Goal: Task Accomplishment & Management: Manage account settings

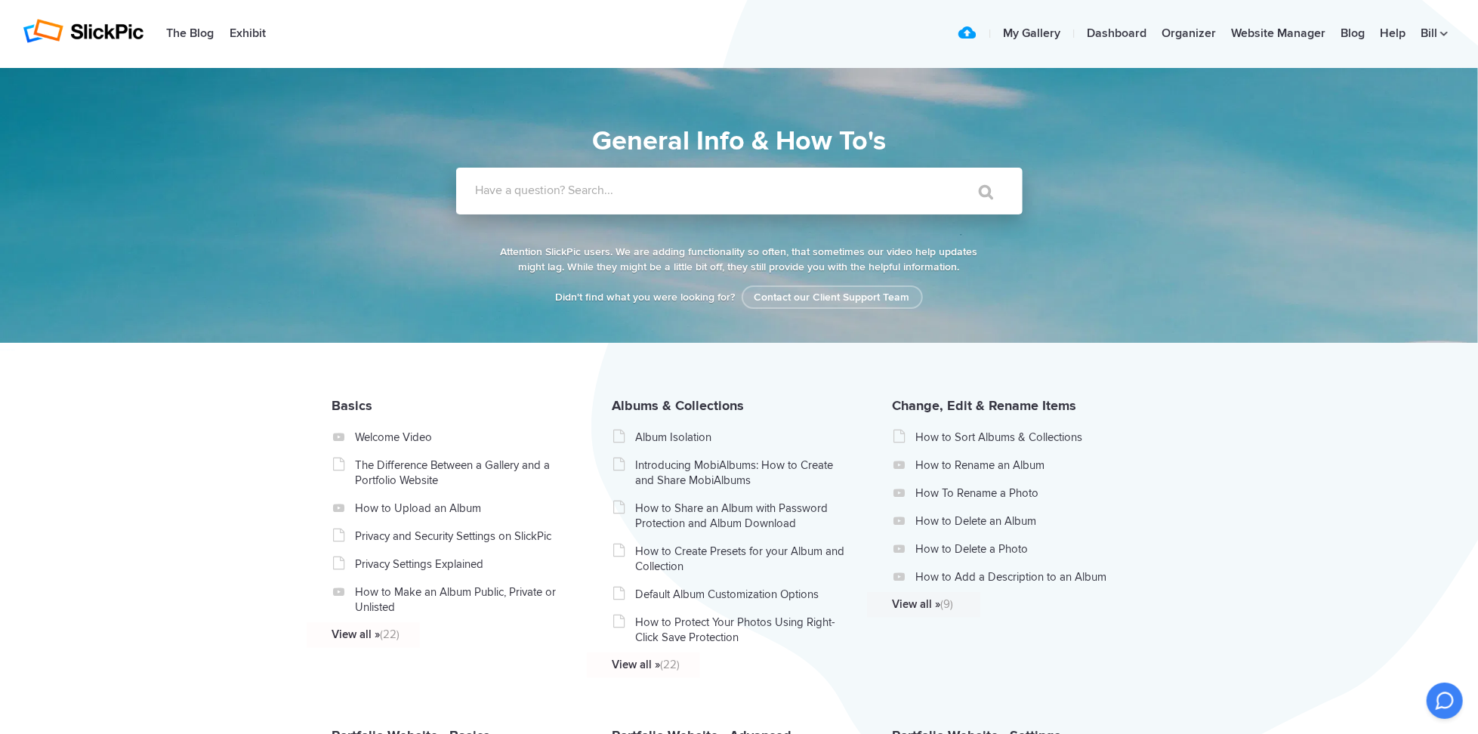
click at [613, 199] on input "Have a question? Search..." at bounding box center [708, 191] width 505 height 47
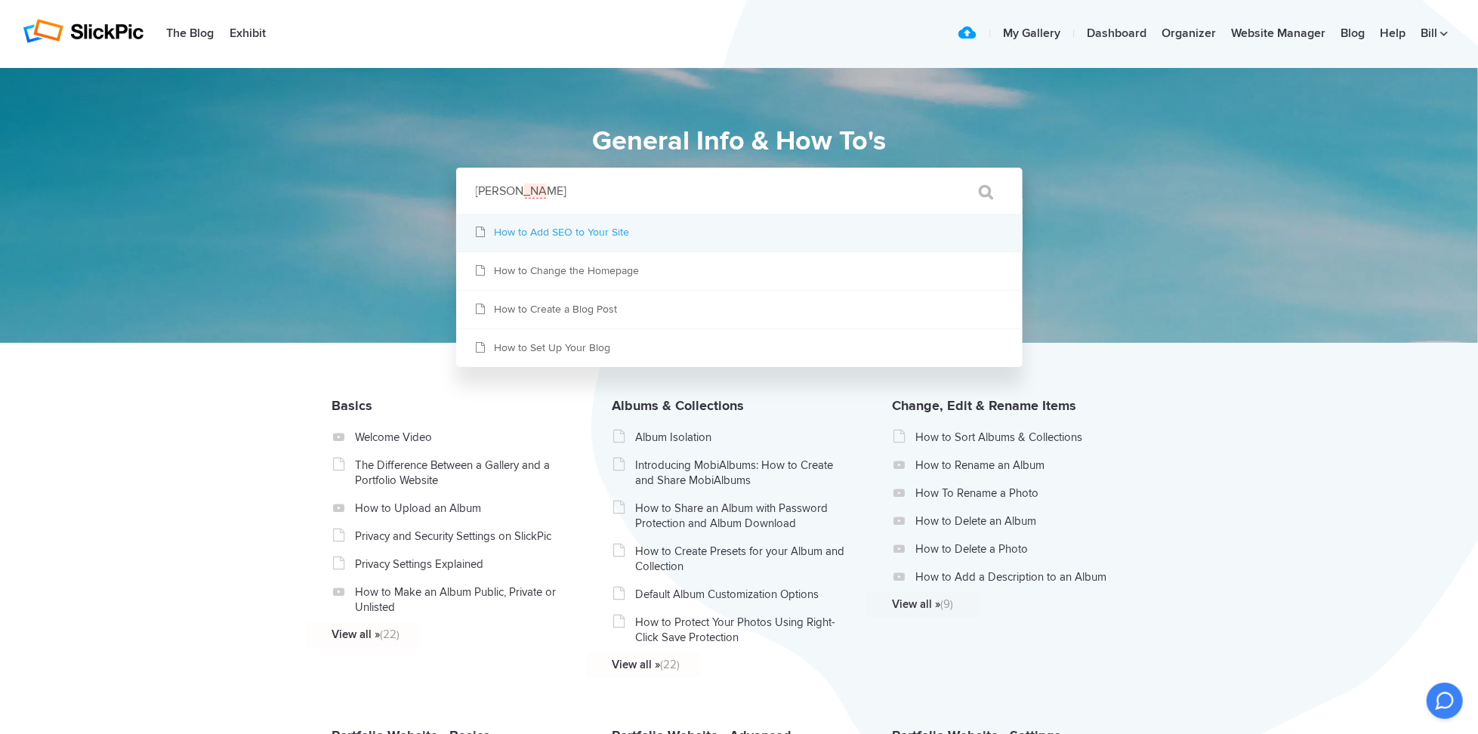
type input "seo page setti"
click at [605, 224] on link "How to Add SEO to Your Site" at bounding box center [739, 233] width 567 height 38
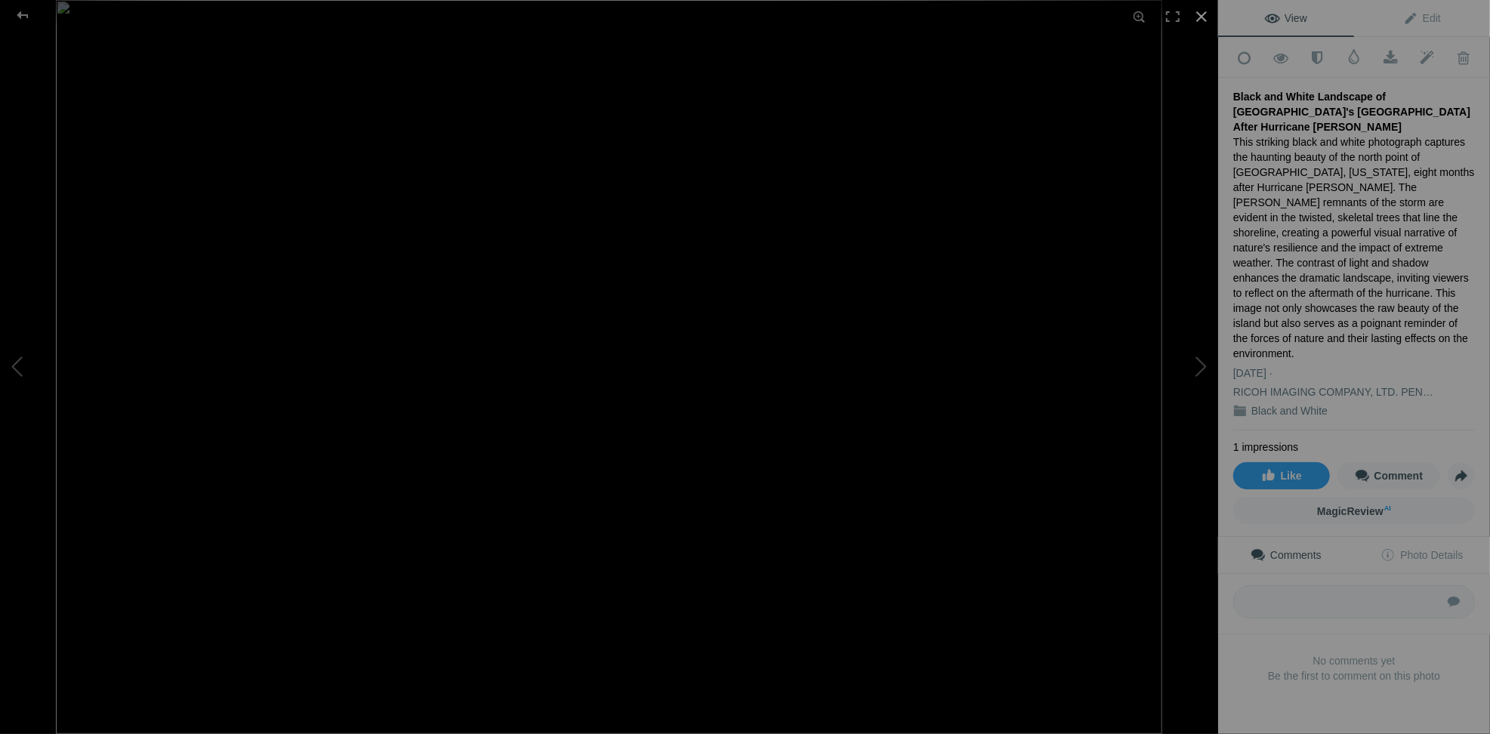
click at [1209, 14] on div at bounding box center [1201, 16] width 33 height 33
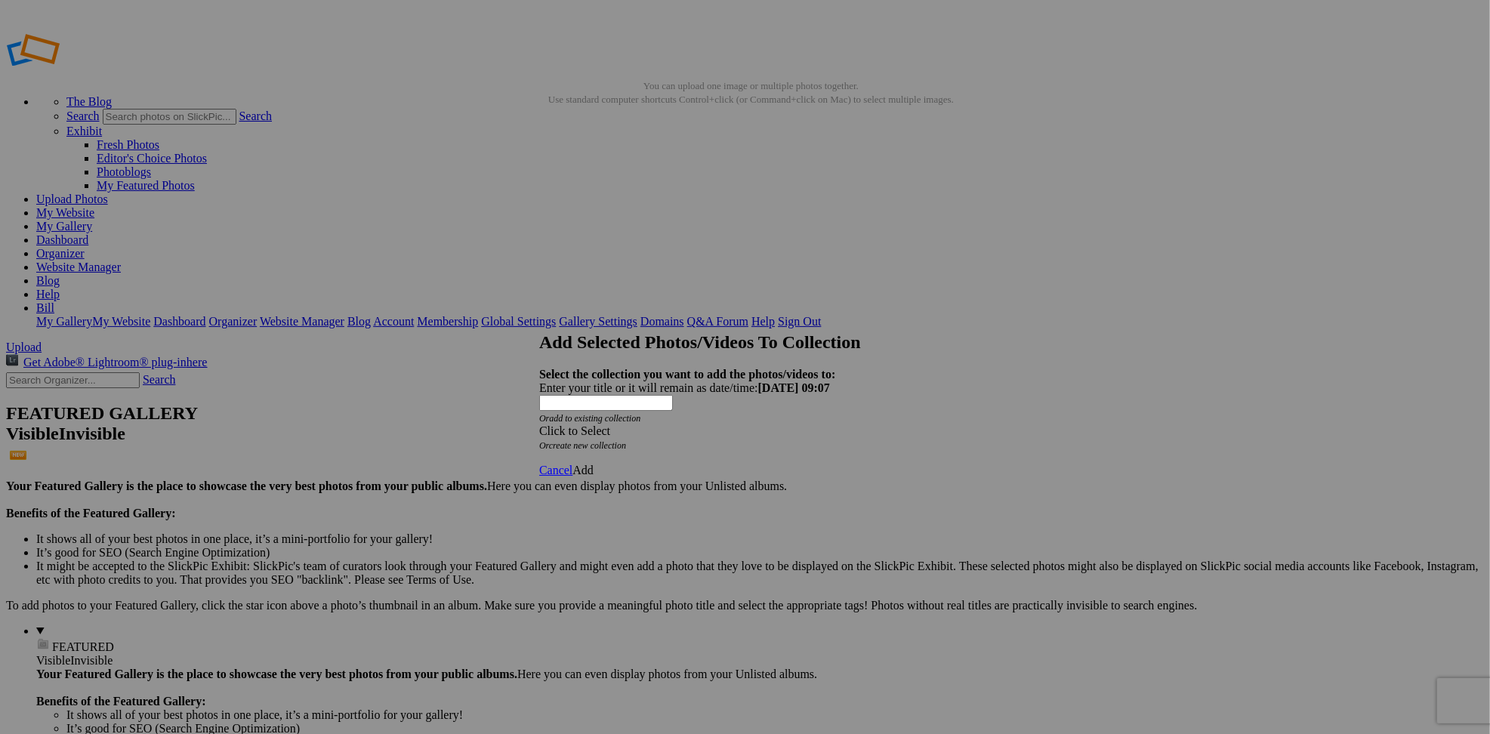
click at [768, 425] on div "Click to Select" at bounding box center [739, 432] width 400 height 14
click at [644, 419] on link "Website homepage" at bounding box center [649, 412] width 91 height 13
click at [594, 464] on span "Add" at bounding box center [583, 470] width 21 height 13
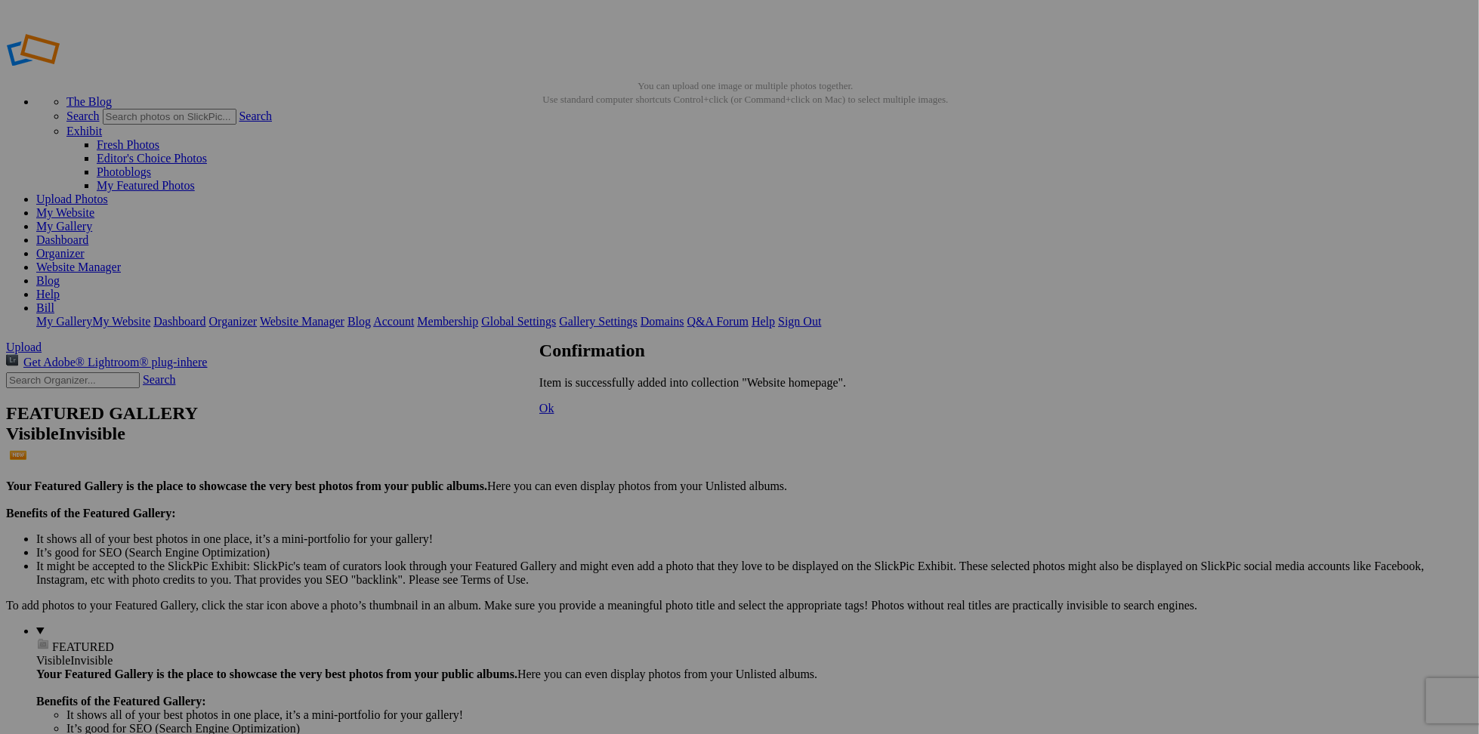
click at [554, 415] on link "Ok" at bounding box center [546, 408] width 15 height 13
drag, startPoint x: 295, startPoint y: 236, endPoint x: 775, endPoint y: 193, distance: 481.6
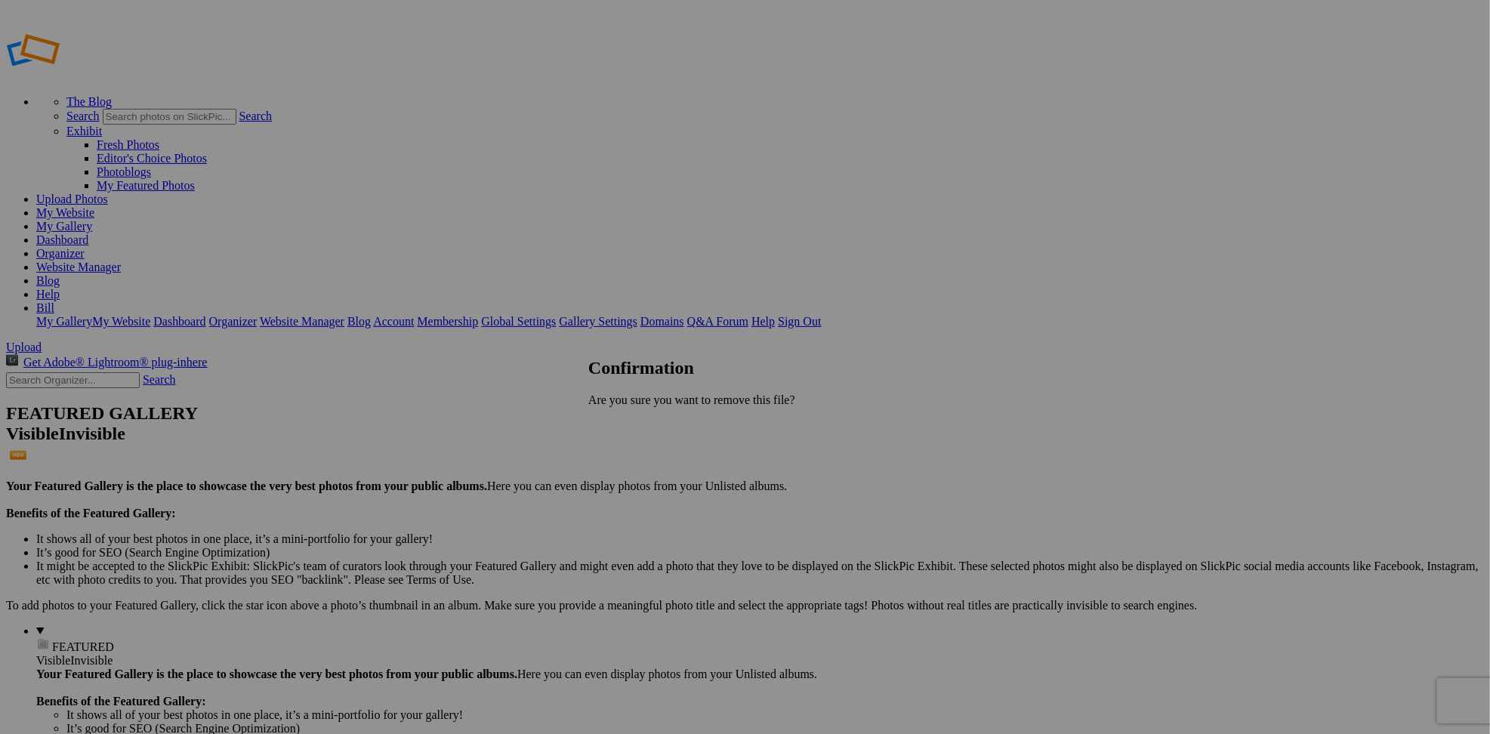
click at [639, 428] on span "Yes" at bounding box center [630, 425] width 17 height 13
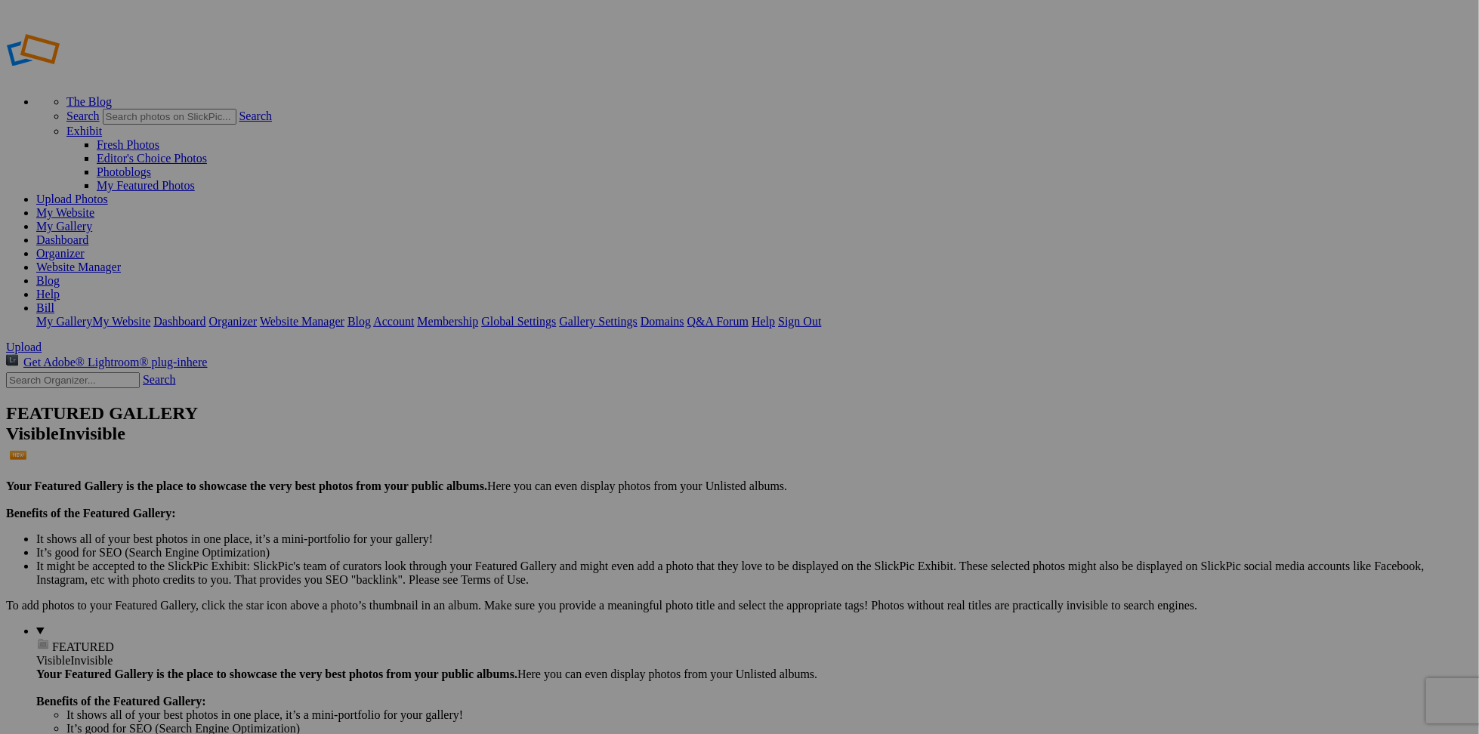
click at [121, 261] on link "Website Manager" at bounding box center [78, 267] width 85 height 13
